Goal: Task Accomplishment & Management: Manage account settings

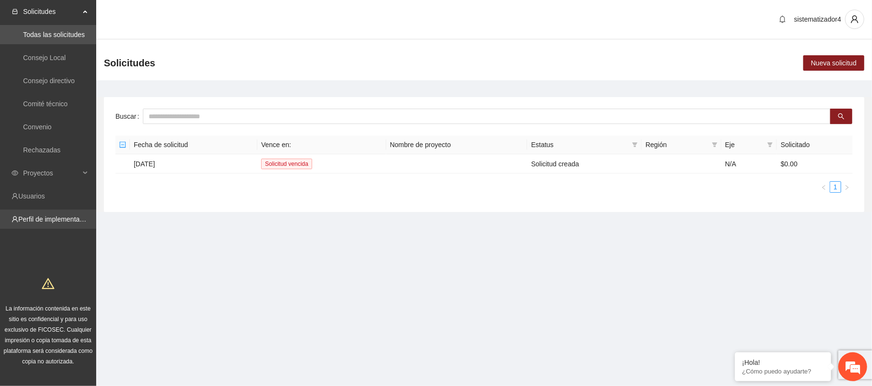
click at [50, 222] on link "Perfil de implementadora" at bounding box center [55, 219] width 75 height 8
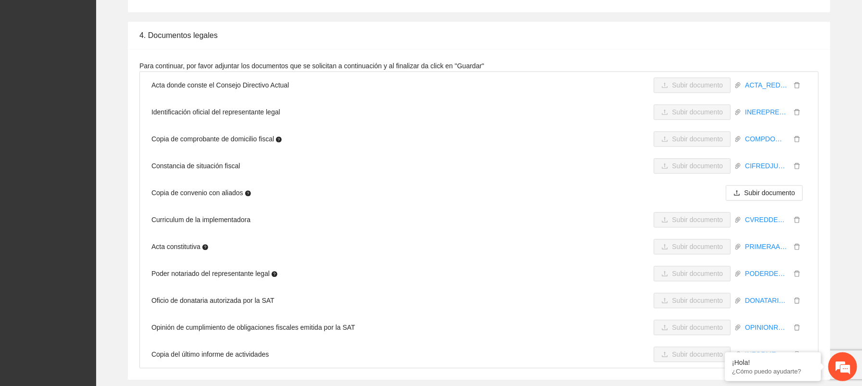
scroll to position [2681, 0]
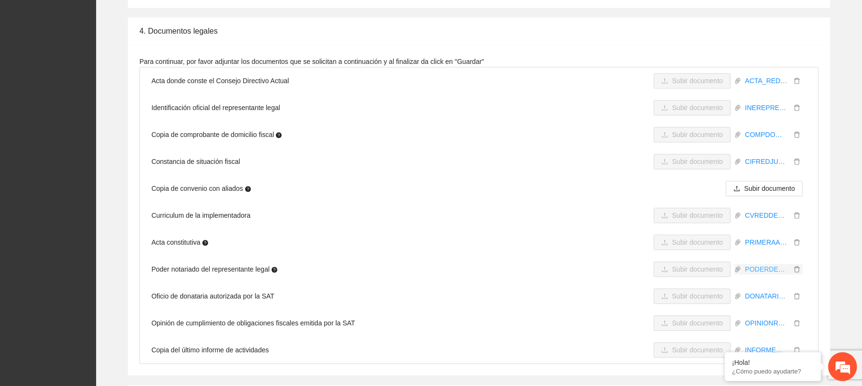
click at [750, 264] on link "PODERDELREPRESENTANTELEGALRED.pdf" at bounding box center [767, 269] width 50 height 11
